Goal: Check status: Check status

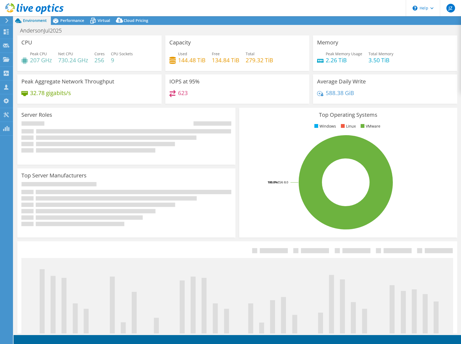
select select "USD"
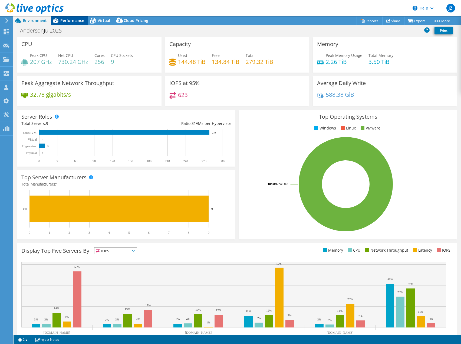
click at [72, 19] on span "Performance" at bounding box center [72, 20] width 24 height 5
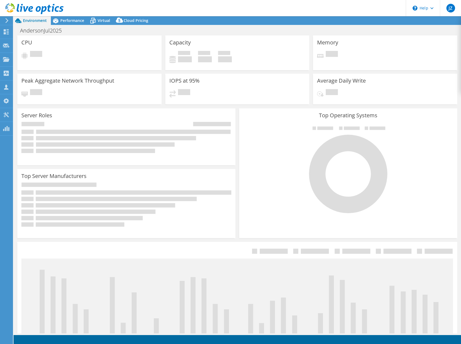
select select "USD"
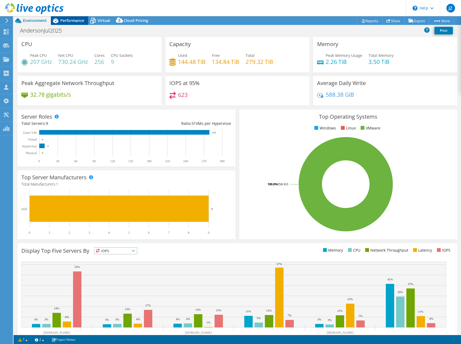
click at [73, 21] on span "Performance" at bounding box center [72, 20] width 24 height 5
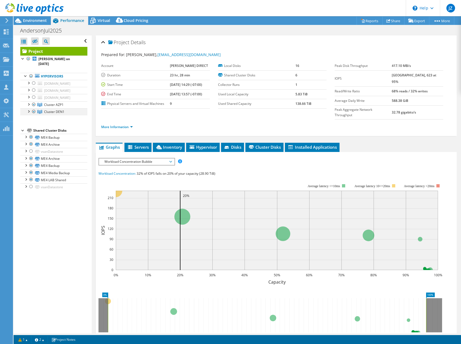
click at [35, 112] on div at bounding box center [33, 111] width 5 height 6
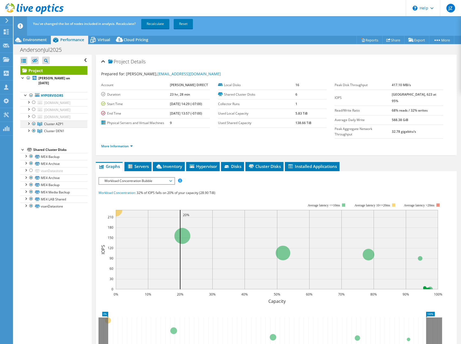
click at [34, 123] on div at bounding box center [33, 123] width 5 height 6
click at [34, 130] on div at bounding box center [33, 130] width 5 height 6
click at [31, 164] on div at bounding box center [30, 163] width 5 height 6
click at [31, 155] on div at bounding box center [30, 156] width 5 height 6
click at [85, 135] on div "Open All Close All Hide Excluded Nodes Project Tree Filter" at bounding box center [53, 204] width 78 height 298
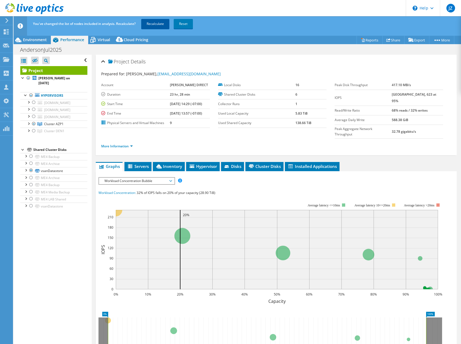
click at [155, 25] on link "Recalculate" at bounding box center [155, 24] width 28 height 10
